Goal: Task Accomplishment & Management: Use online tool/utility

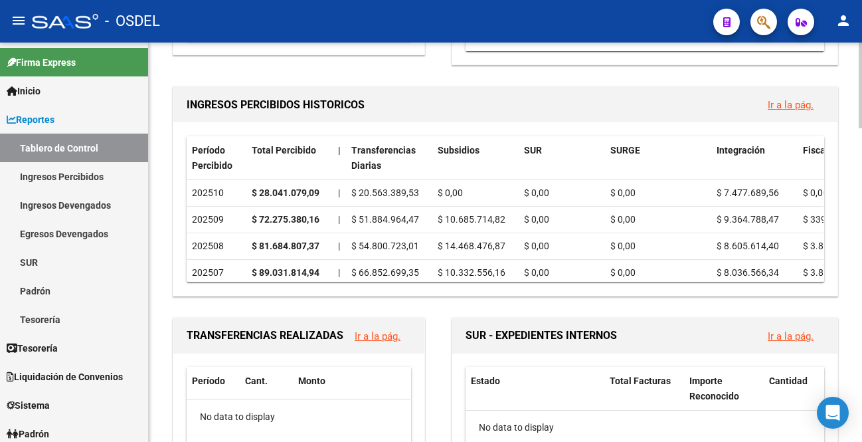
scroll to position [798, 0]
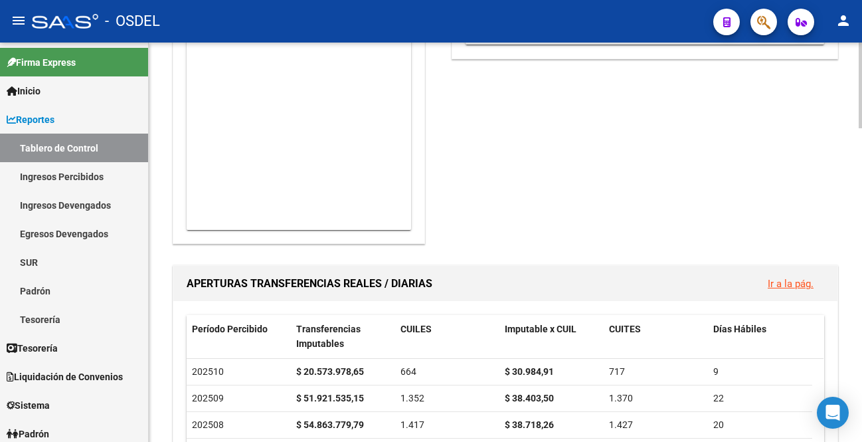
click at [862, 284] on div at bounding box center [860, 242] width 3 height 399
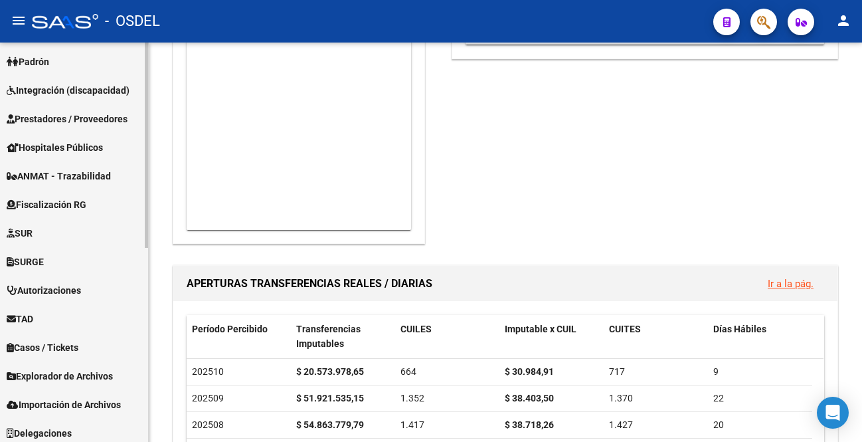
scroll to position [377, 0]
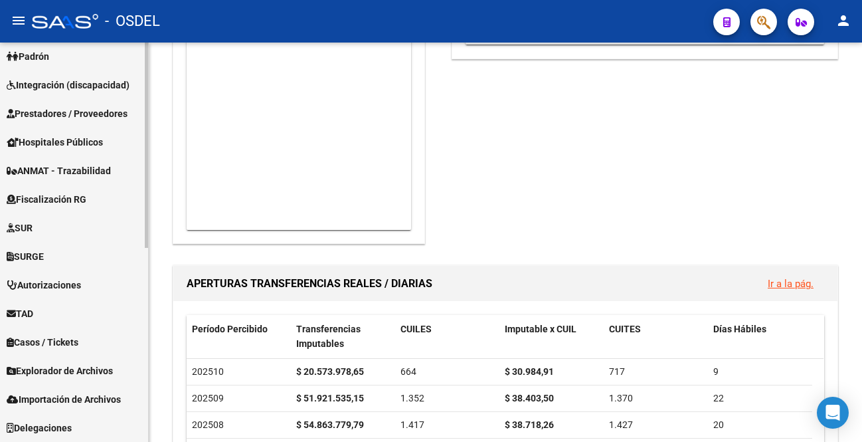
click at [159, 405] on mat-sidenav-container "Firma Express Inicio Calendario SSS Instructivos Contacto OS Reportes Tablero d…" at bounding box center [431, 242] width 862 height 399
click at [64, 200] on span "Fiscalización RG" at bounding box center [47, 199] width 80 height 15
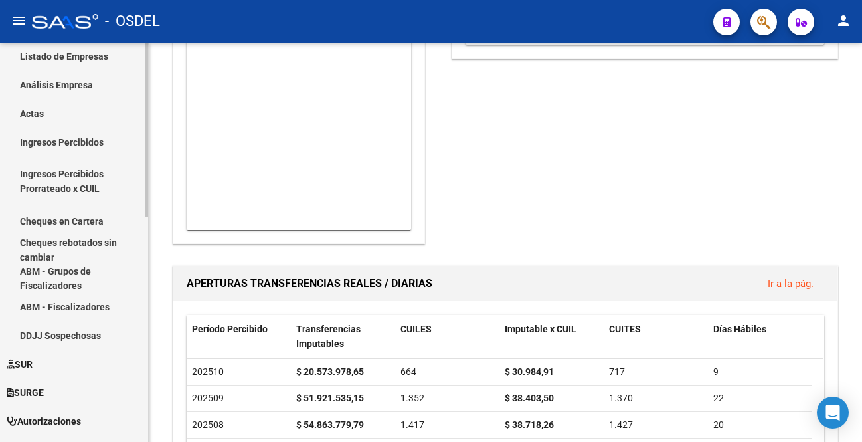
scroll to position [177, 0]
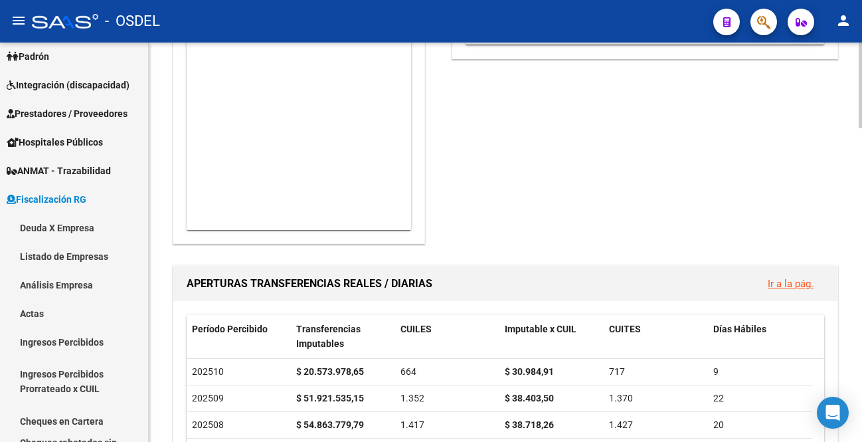
drag, startPoint x: 857, startPoint y: 153, endPoint x: 860, endPoint y: 177, distance: 24.1
click at [858, 177] on div "REPORTES -> Tablero de Control (alt+t) Ventanilla ARCA NUEVOS APORTANTES Ir a l…" at bounding box center [505, 176] width 713 height 1864
drag, startPoint x: 850, startPoint y: 185, endPoint x: 846, endPoint y: 229, distance: 44.1
click at [846, 229] on div "REPORTES -> Tablero de Control (alt+t) Ventanilla ARCA NUEVOS APORTANTES Ir a l…" at bounding box center [505, 176] width 713 height 1864
click at [50, 228] on link "Deuda X Empresa" at bounding box center [74, 227] width 148 height 29
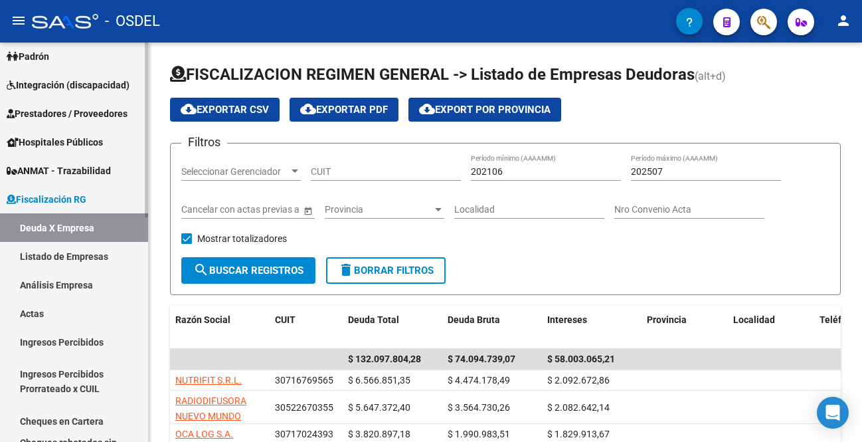
click at [54, 259] on link "Listado de Empresas" at bounding box center [74, 256] width 148 height 29
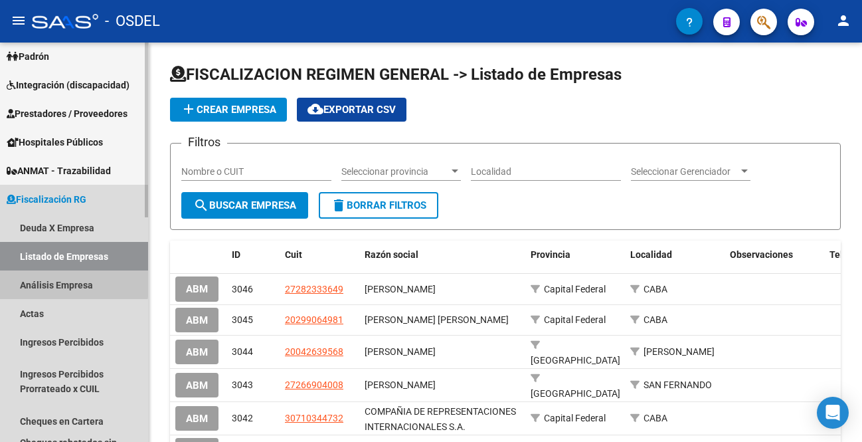
click at [48, 281] on link "Análisis Empresa" at bounding box center [74, 284] width 148 height 29
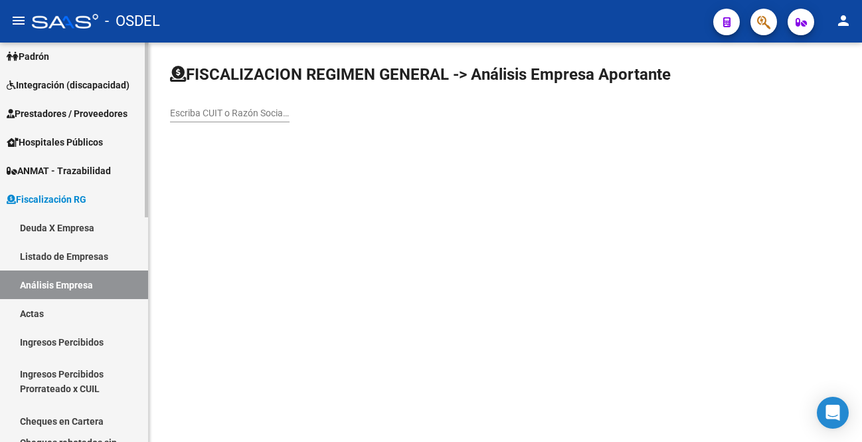
click at [69, 256] on link "Listado de Empresas" at bounding box center [74, 256] width 148 height 29
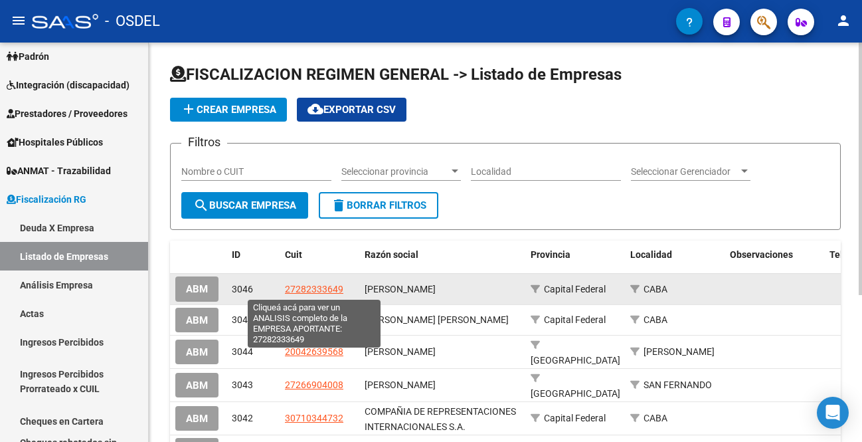
click at [307, 290] on span "27282333649" at bounding box center [314, 289] width 58 height 11
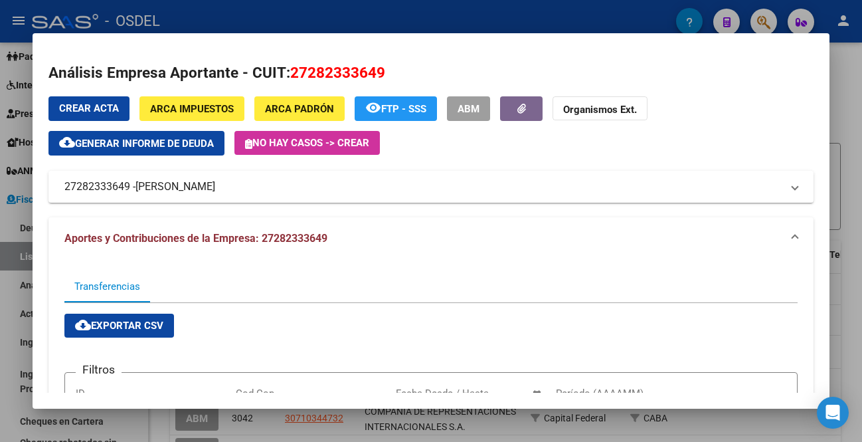
click at [7, 294] on div at bounding box center [431, 221] width 862 height 442
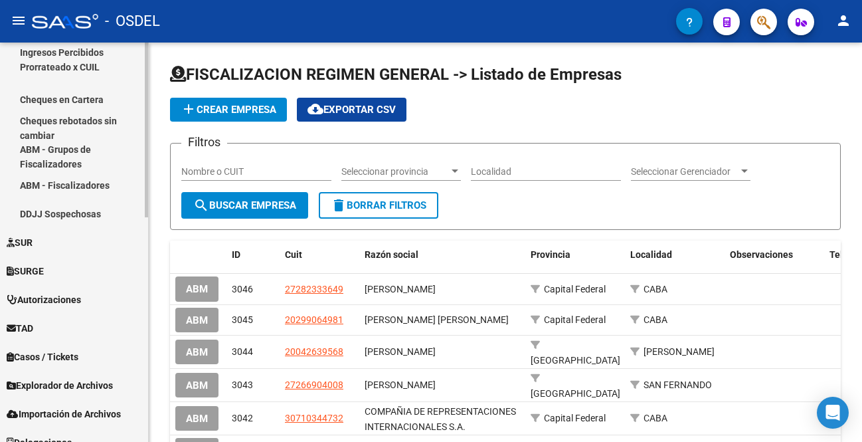
scroll to position [514, 0]
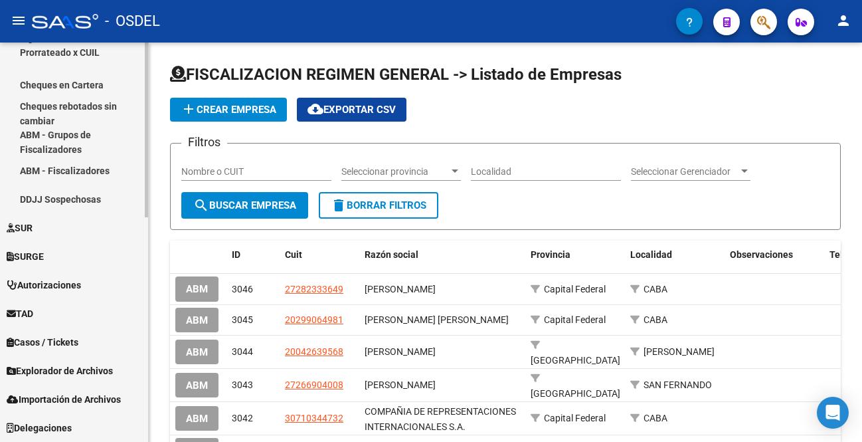
click at [41, 250] on span "SURGE" at bounding box center [25, 256] width 37 height 15
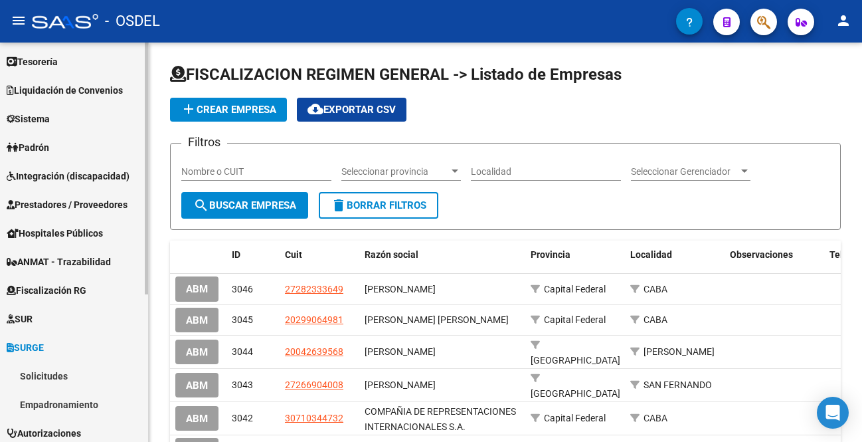
scroll to position [86, 0]
click at [149, 289] on mat-sidenav-container "Firma Express Inicio Calendario SSS Instructivos Contacto OS Reportes Tablero d…" at bounding box center [431, 242] width 862 height 399
click at [52, 175] on span "Integración (discapacidad)" at bounding box center [68, 176] width 123 height 15
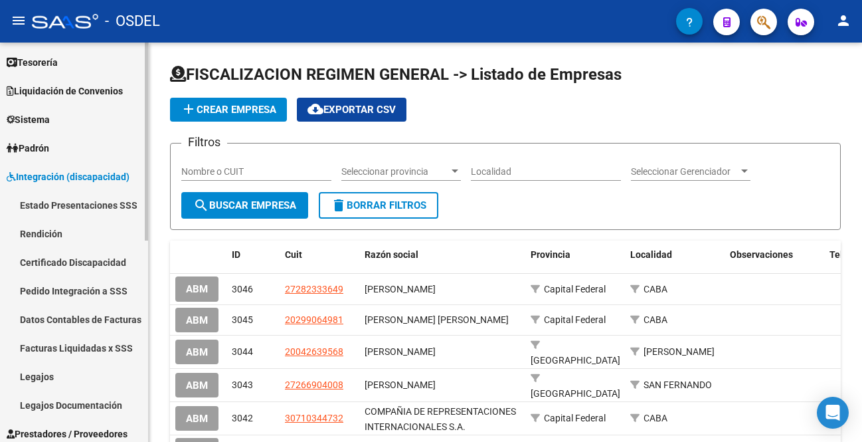
click at [61, 180] on span "Integración (discapacidad)" at bounding box center [68, 176] width 123 height 15
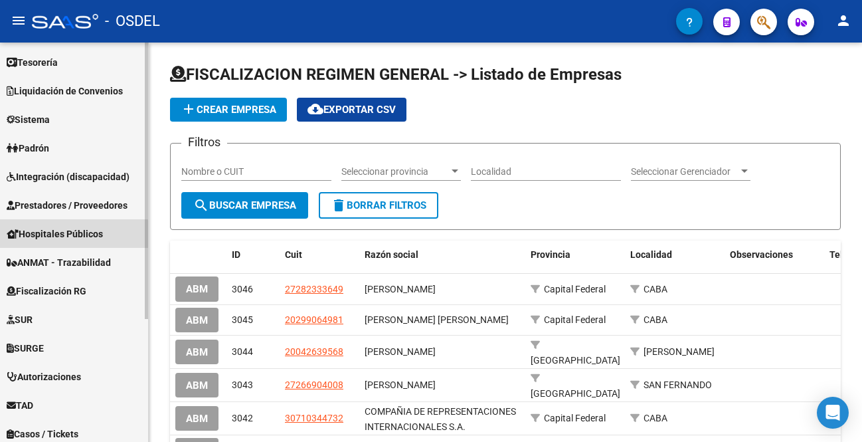
click at [57, 236] on span "Hospitales Públicos" at bounding box center [55, 234] width 96 height 15
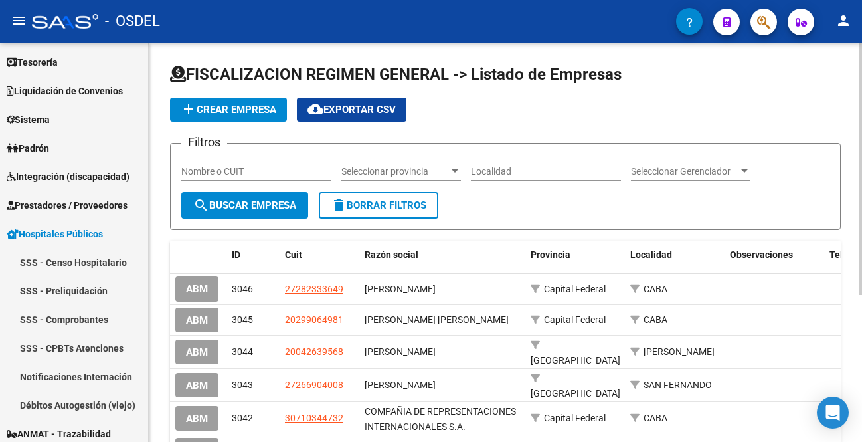
drag, startPoint x: 148, startPoint y: 128, endPoint x: 153, endPoint y: 90, distance: 38.1
click at [153, 90] on mat-sidenav-container "Firma Express Inicio Calendario SSS Instructivos Contacto OS Reportes Tablero d…" at bounding box center [431, 242] width 862 height 399
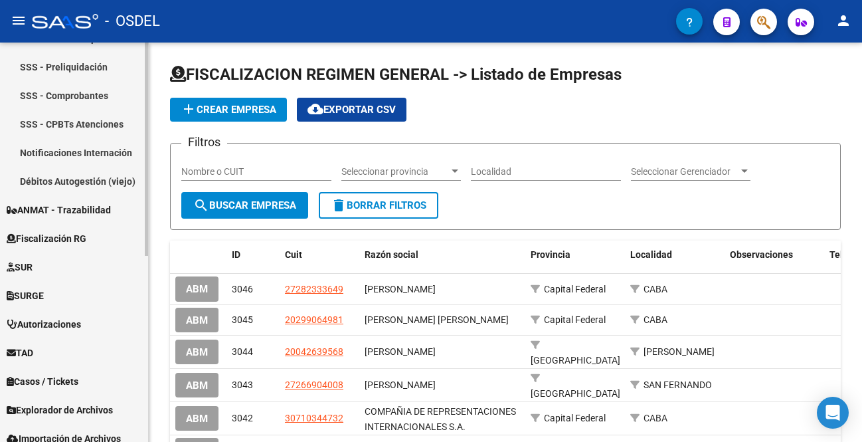
scroll to position [349, 0]
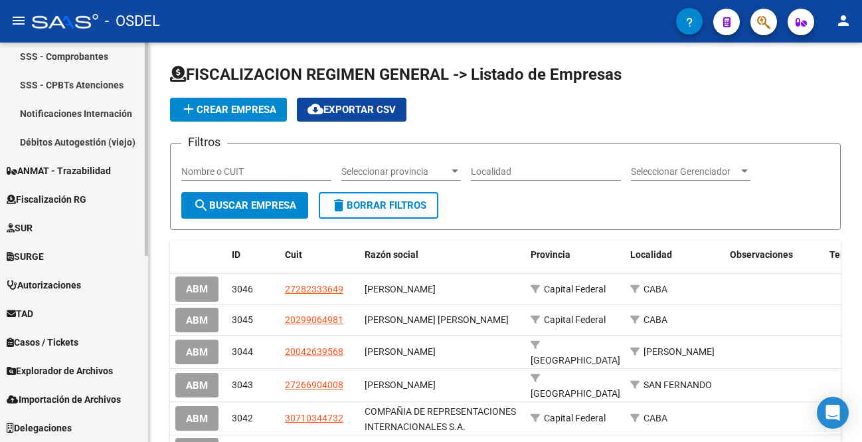
click at [151, 268] on mat-sidenav-container "Firma Express Inicio Calendario SSS Instructivos Contacto OS Reportes Tablero d…" at bounding box center [431, 242] width 862 height 399
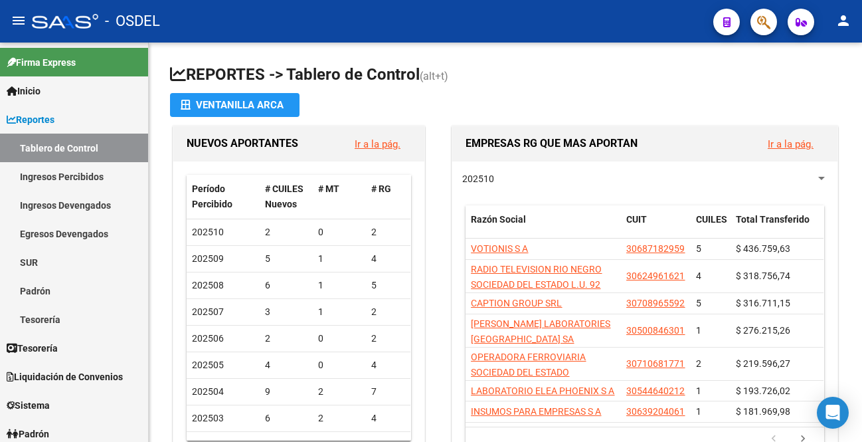
click at [845, 19] on mat-icon "person" at bounding box center [844, 21] width 16 height 16
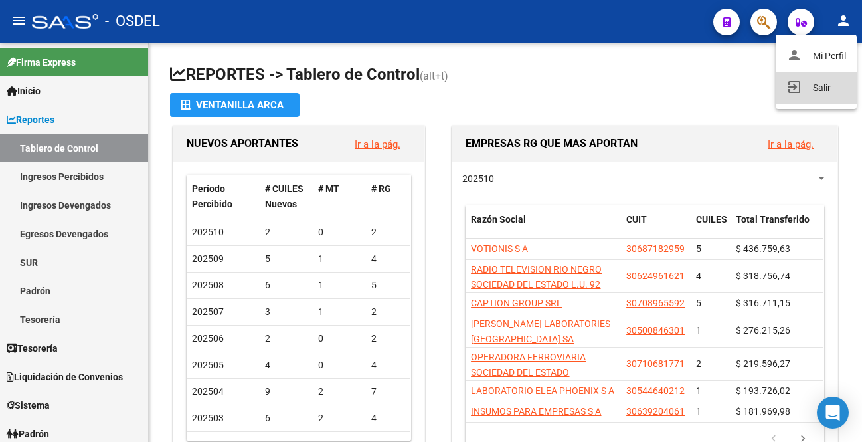
click at [822, 87] on button "exit_to_app Salir" at bounding box center [816, 88] width 81 height 32
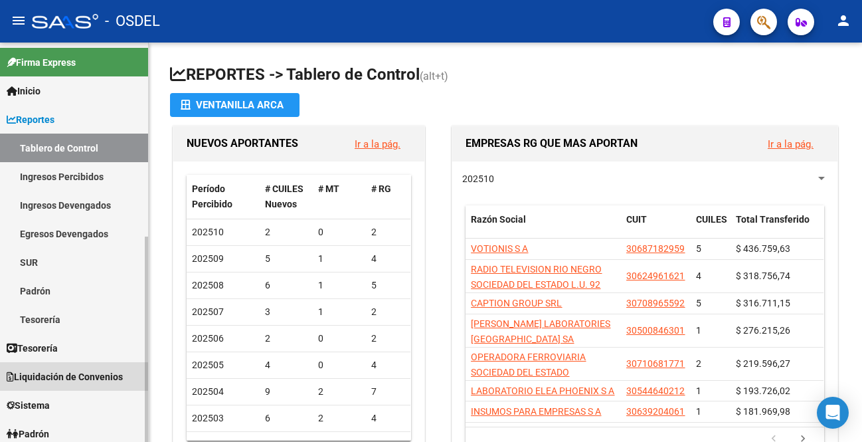
click at [98, 376] on span "Liquidación de Convenios" at bounding box center [65, 376] width 116 height 15
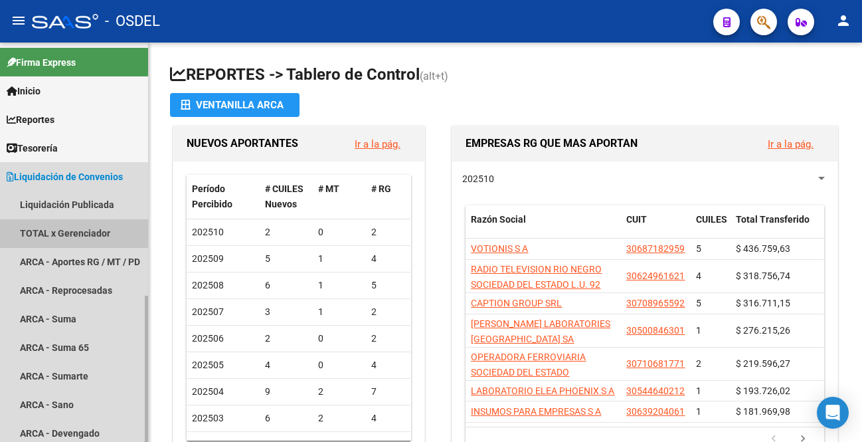
click at [77, 235] on link "TOTAL x Gerenciador" at bounding box center [74, 233] width 148 height 29
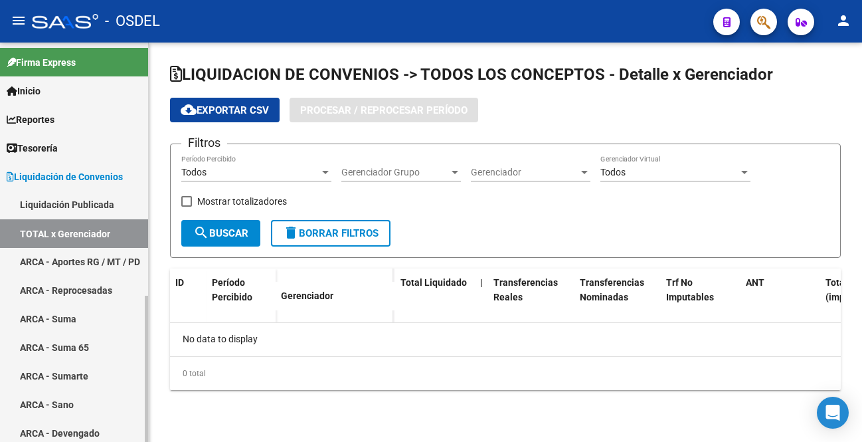
checkbox input "true"
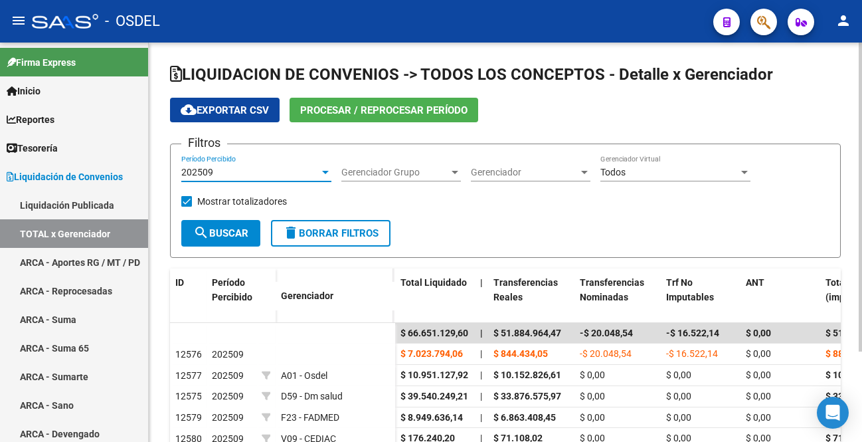
click at [326, 169] on div at bounding box center [326, 172] width 12 height 11
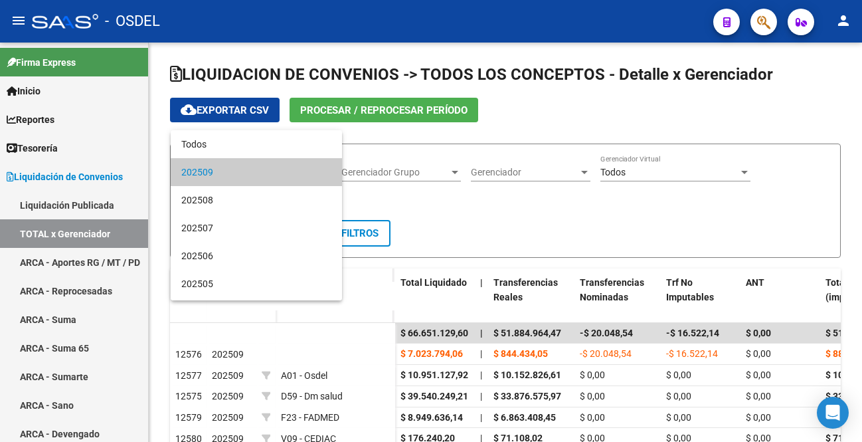
click at [761, 213] on div at bounding box center [431, 221] width 862 height 442
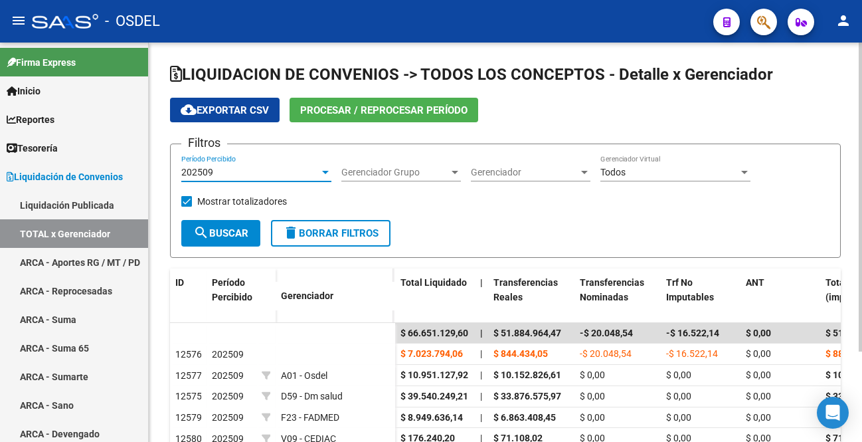
click at [326, 174] on div at bounding box center [326, 172] width 12 height 11
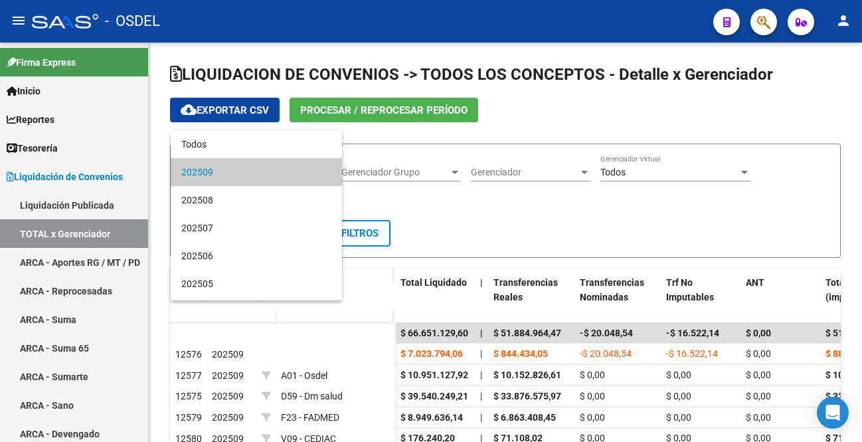
click at [628, 239] on div at bounding box center [431, 221] width 862 height 442
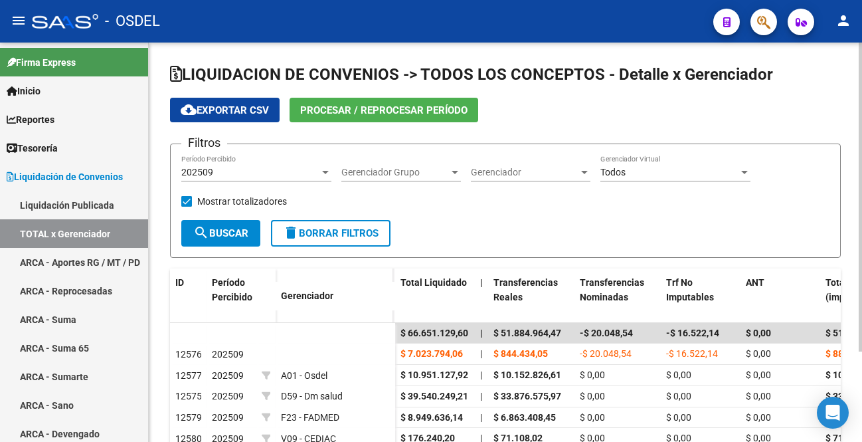
click at [398, 112] on span "Procesar / Reprocesar período" at bounding box center [383, 110] width 167 height 12
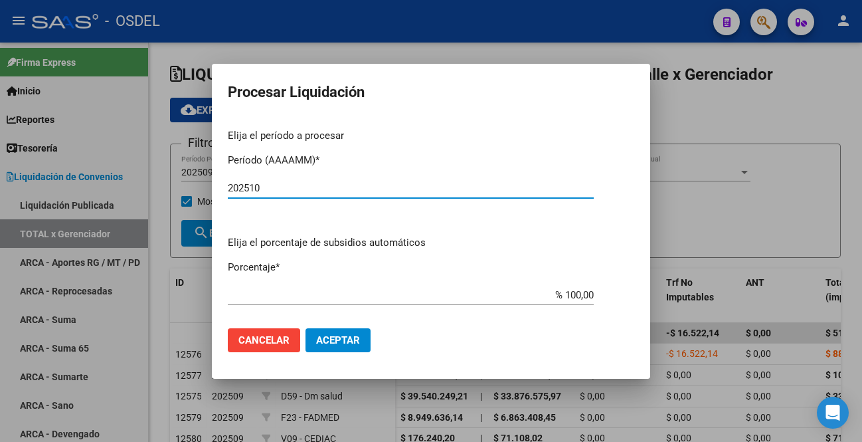
type input "202510"
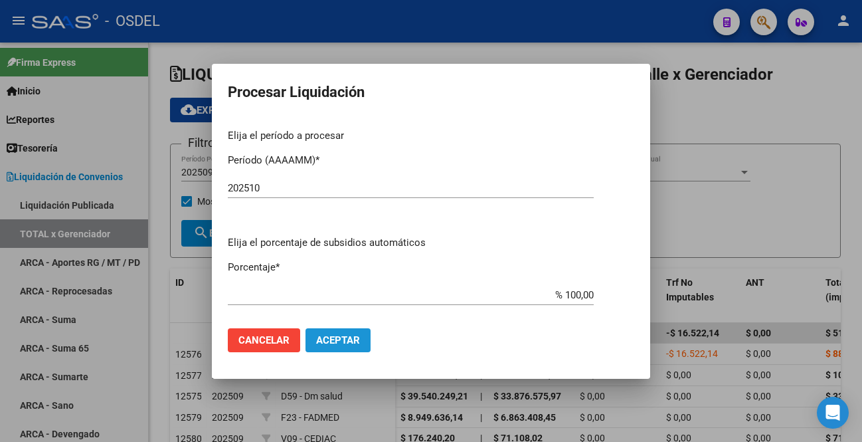
click at [345, 343] on span "Aceptar" at bounding box center [338, 340] width 44 height 12
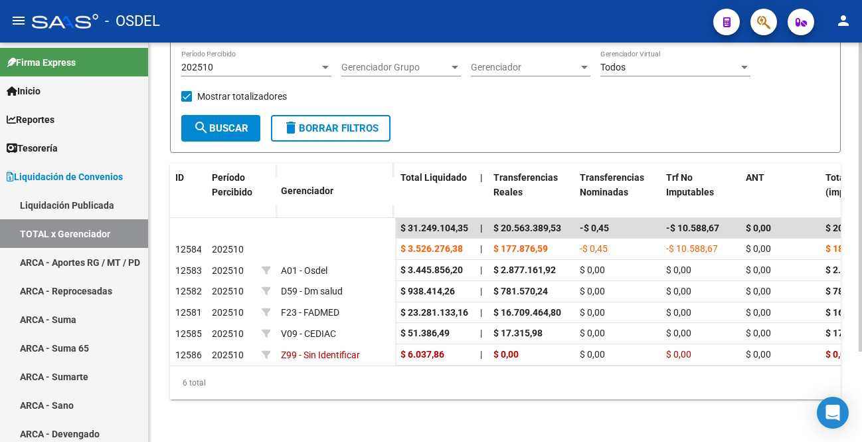
scroll to position [113, 0]
click at [850, 212] on div at bounding box center [860, 197] width 3 height 309
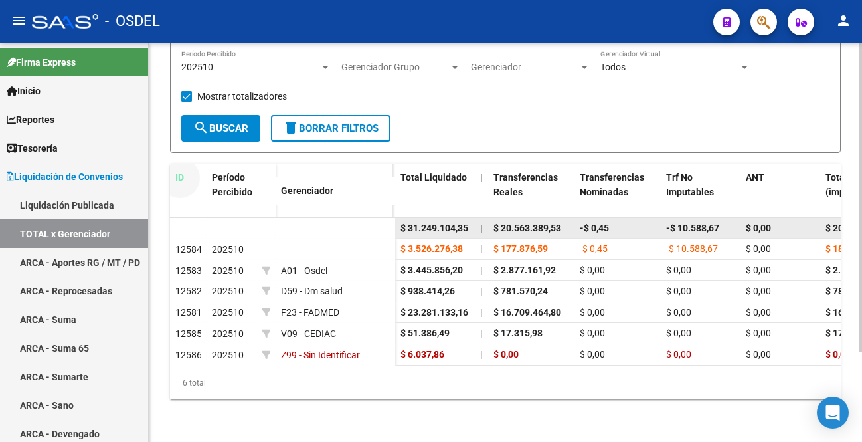
drag, startPoint x: 175, startPoint y: 155, endPoint x: 379, endPoint y: 210, distance: 211.3
click at [466, 229] on div "ID Período Percibido Gerenciador Total Liquidado | Transferencias Reales Transf…" at bounding box center [505, 281] width 671 height 236
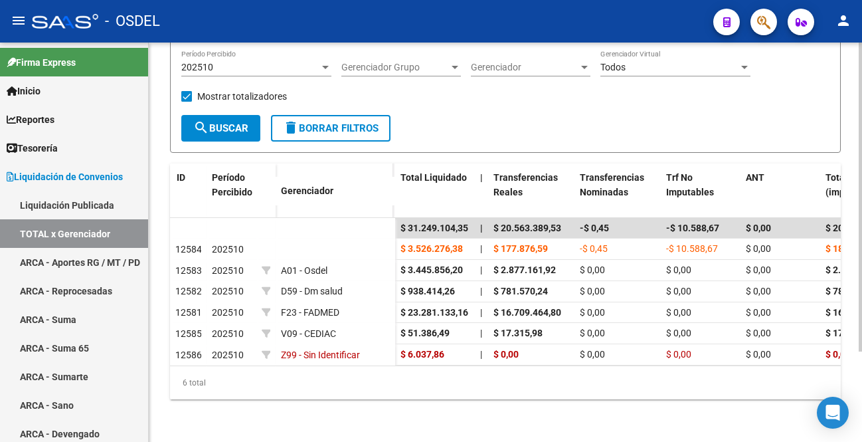
click at [183, 163] on datatable-header-cell "ID" at bounding box center [189, 191] width 37 height 56
click at [201, 163] on span at bounding box center [204, 191] width 6 height 56
click at [191, 183] on div "ID" at bounding box center [188, 198] width 27 height 56
click at [165, 147] on div "LIQUIDACION DE CONVENIOS -> TODOS LOS CONCEPTOS - Detalle x Gerenciador cloud_d…" at bounding box center [505, 190] width 713 height 504
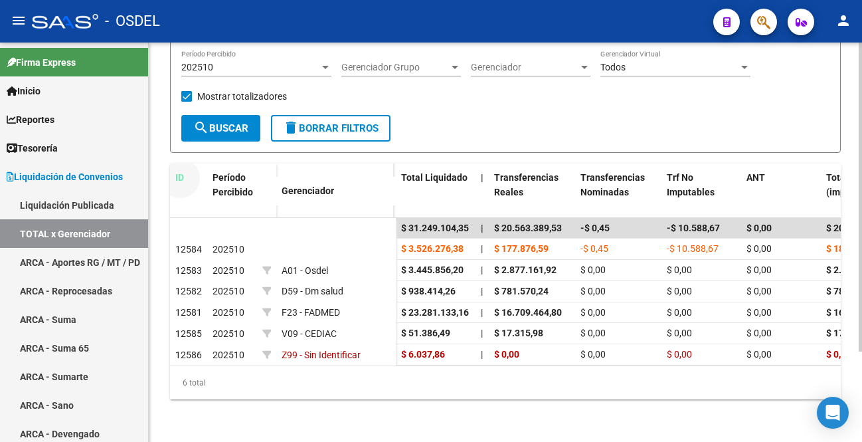
drag, startPoint x: 173, startPoint y: 160, endPoint x: 857, endPoint y: 347, distance: 708.8
click at [850, 347] on div "LIQUIDACION DE CONVENIOS -> TODOS LOS CONCEPTOS - Detalle x Gerenciador cloud_d…" at bounding box center [505, 190] width 713 height 504
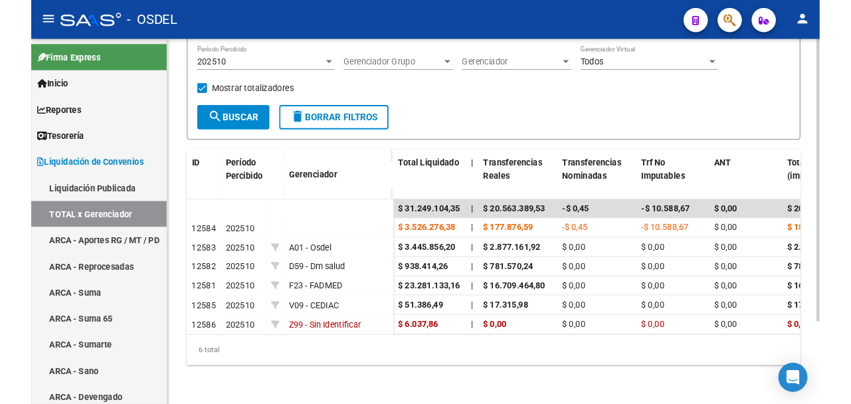
scroll to position [0, 0]
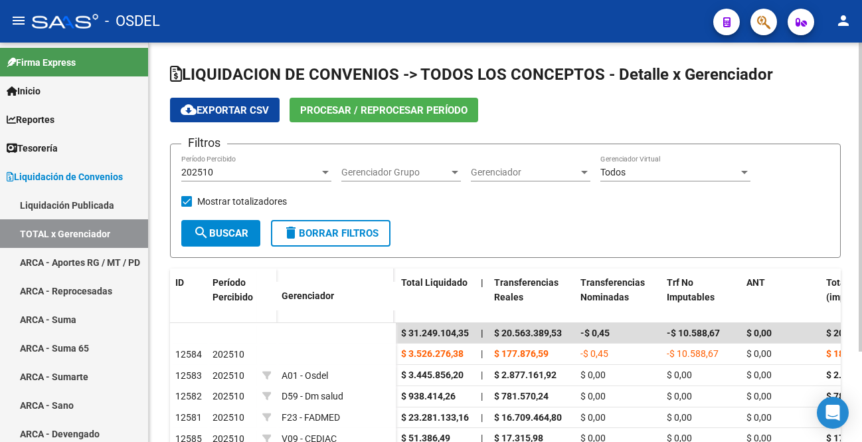
click at [850, 66] on div at bounding box center [860, 197] width 3 height 309
click at [203, 109] on span "cloud_download Exportar CSV" at bounding box center [225, 110] width 88 height 12
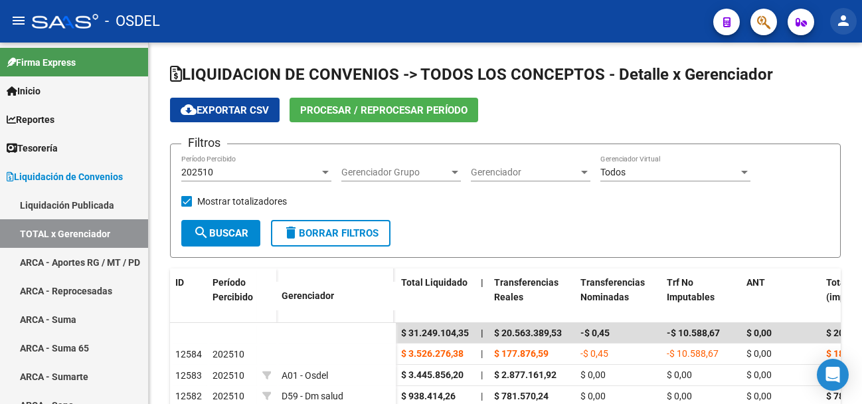
click at [846, 23] on mat-icon "person" at bounding box center [844, 21] width 16 height 16
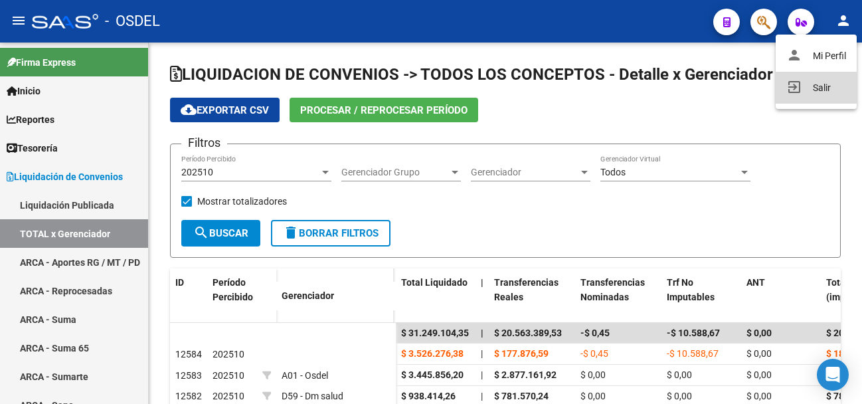
click at [816, 88] on button "exit_to_app Salir" at bounding box center [816, 88] width 81 height 32
